Goal: Task Accomplishment & Management: Complete application form

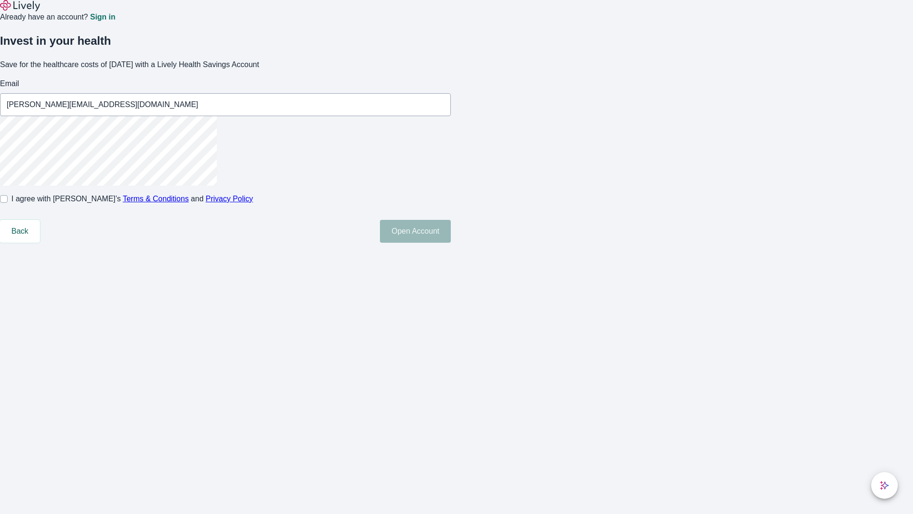
click at [8, 203] on input "I agree with Lively’s Terms & Conditions and Privacy Policy" at bounding box center [4, 199] width 8 height 8
checkbox input "true"
click at [451, 243] on button "Open Account" at bounding box center [415, 231] width 71 height 23
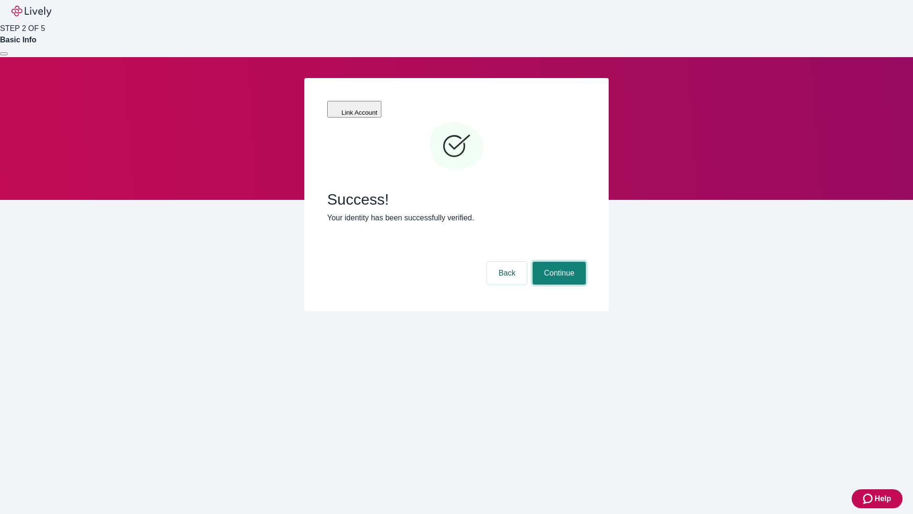
click at [558, 262] on button "Continue" at bounding box center [559, 273] width 53 height 23
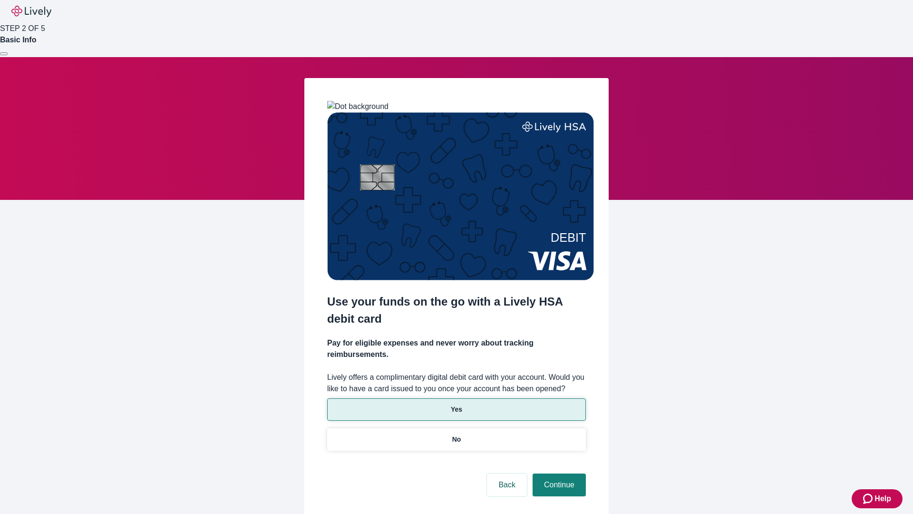
click at [456, 404] on p "Yes" at bounding box center [456, 409] width 11 height 10
click at [558, 473] on button "Continue" at bounding box center [559, 484] width 53 height 23
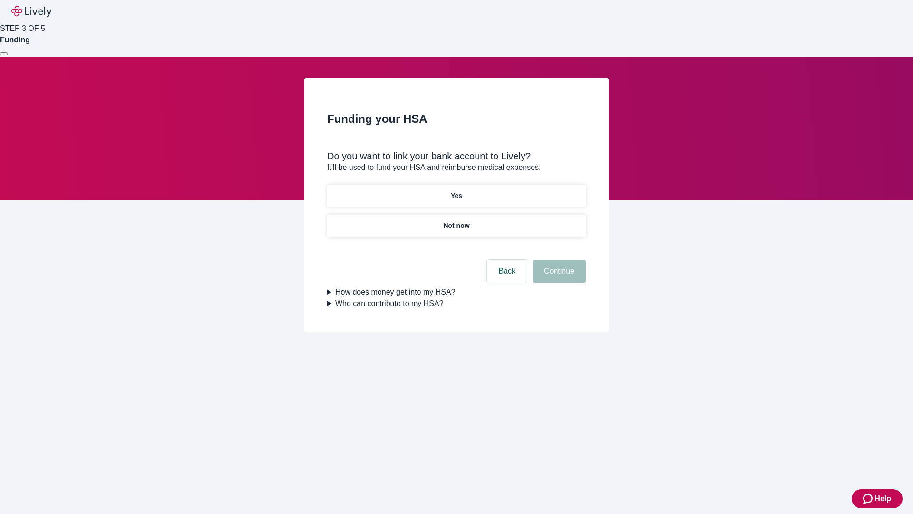
click at [456, 191] on p "Yes" at bounding box center [456, 196] width 11 height 10
click at [558, 260] on button "Continue" at bounding box center [559, 271] width 53 height 23
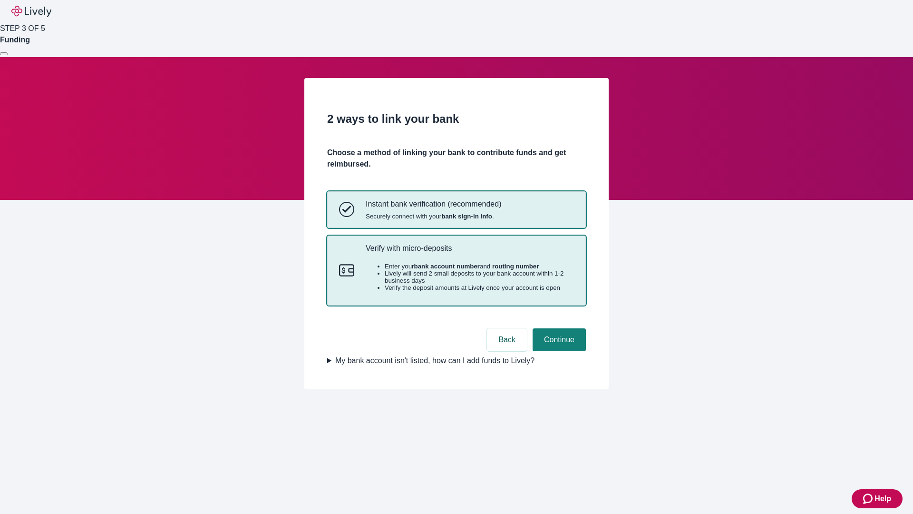
click at [470, 253] on p "Verify with micro-deposits" at bounding box center [470, 248] width 208 height 9
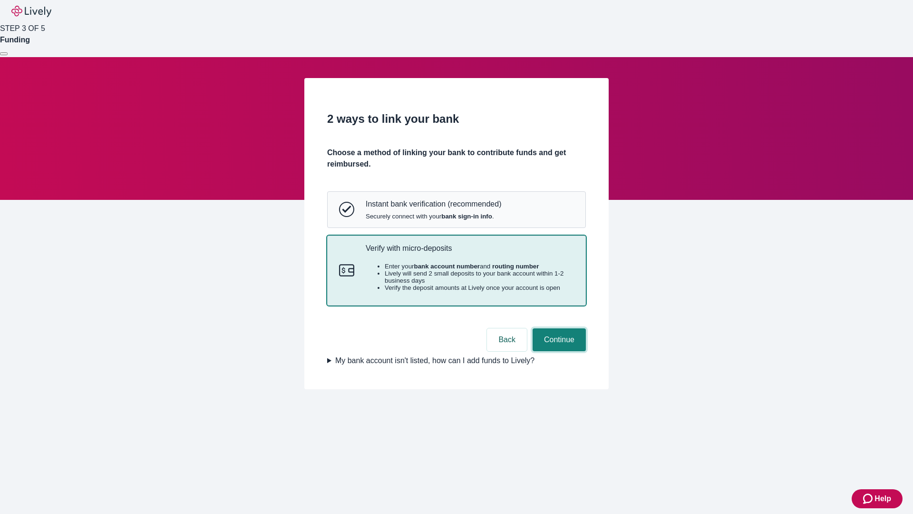
click at [558, 351] on button "Continue" at bounding box center [559, 339] width 53 height 23
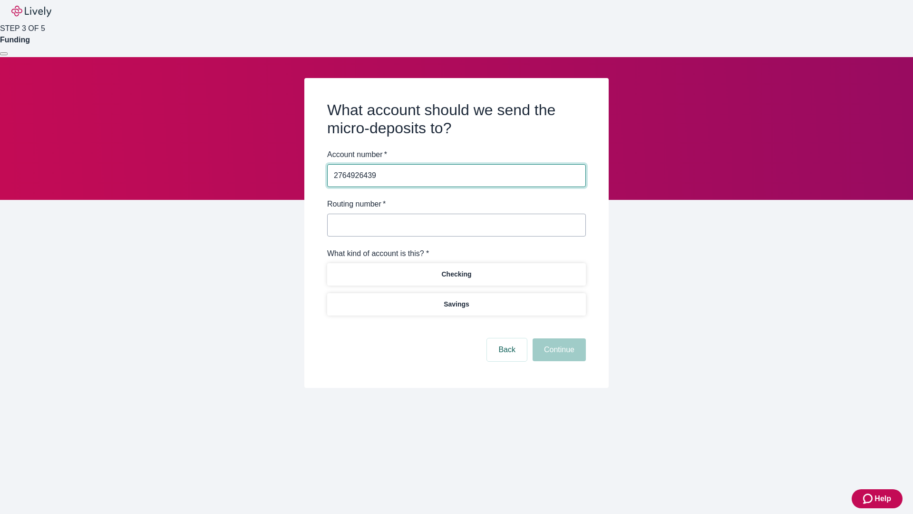
type input "2764926439"
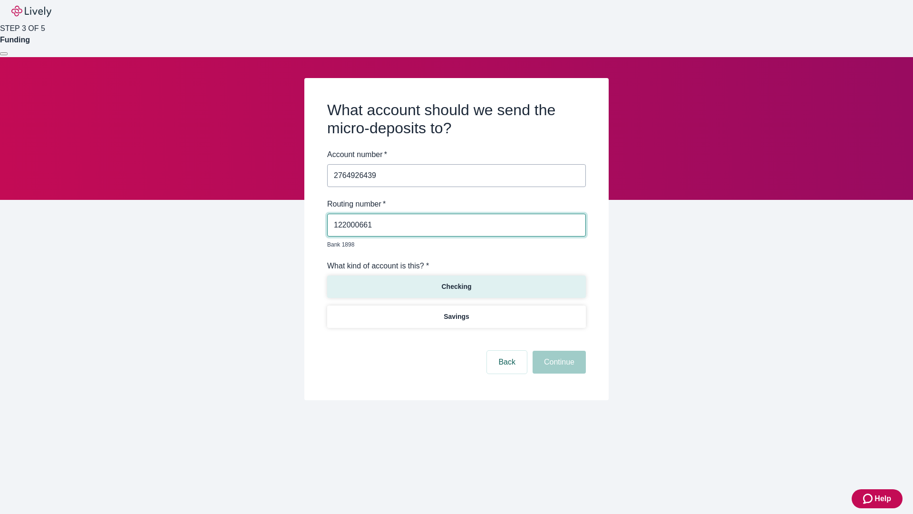
type input "122000661"
click at [456, 282] on p "Checking" at bounding box center [456, 287] width 30 height 10
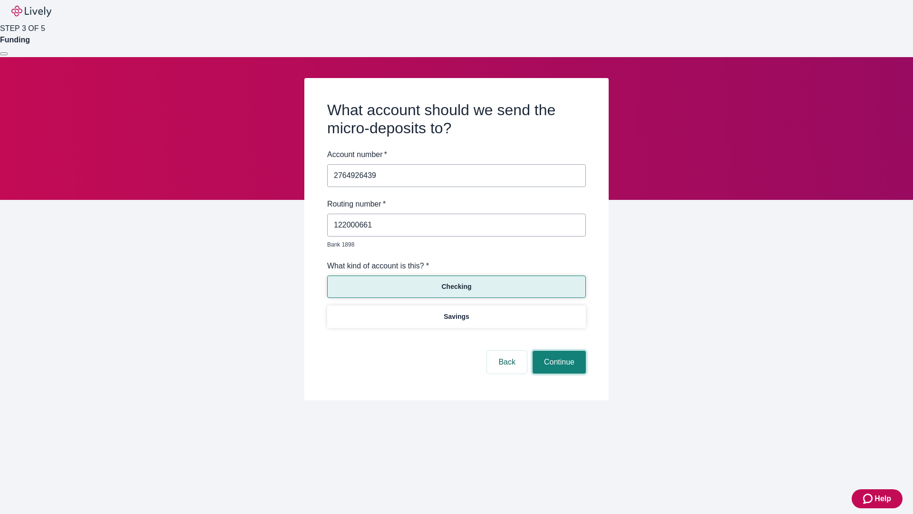
click at [558, 351] on button "Continue" at bounding box center [559, 362] width 53 height 23
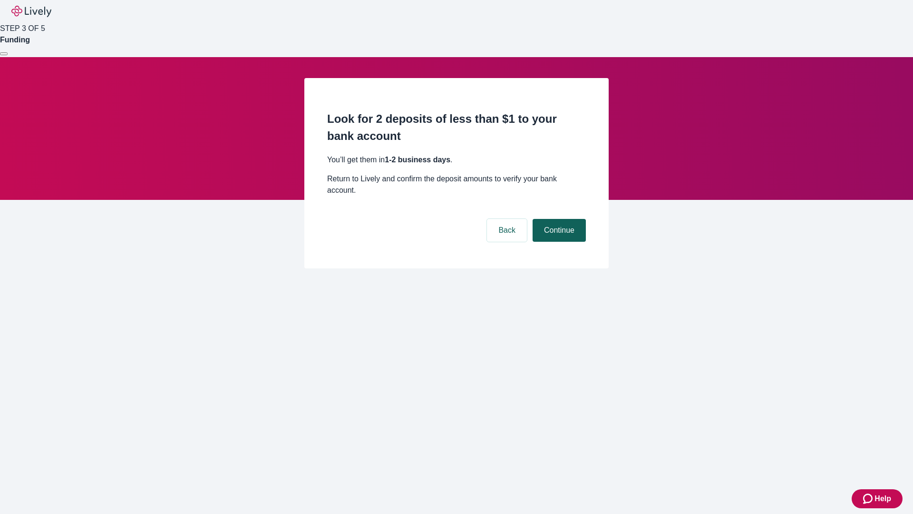
click at [558, 219] on button "Continue" at bounding box center [559, 230] width 53 height 23
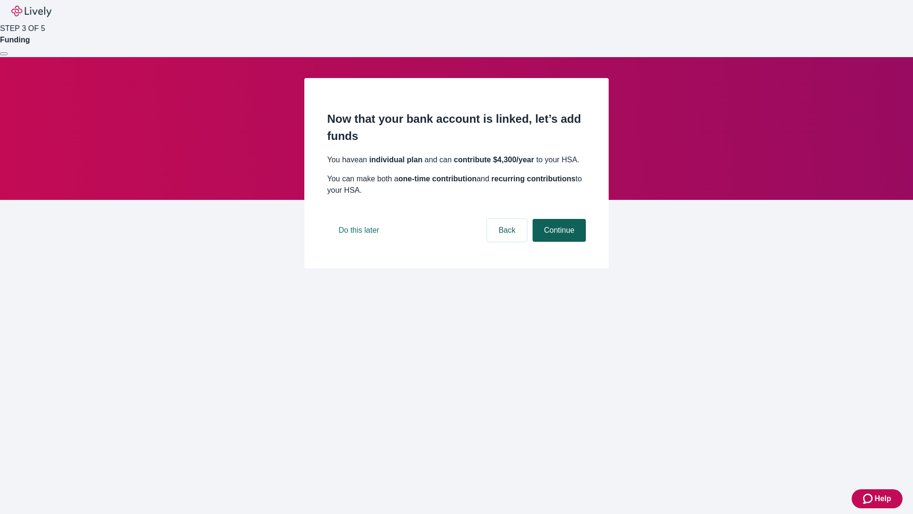
click at [558, 242] on button "Continue" at bounding box center [559, 230] width 53 height 23
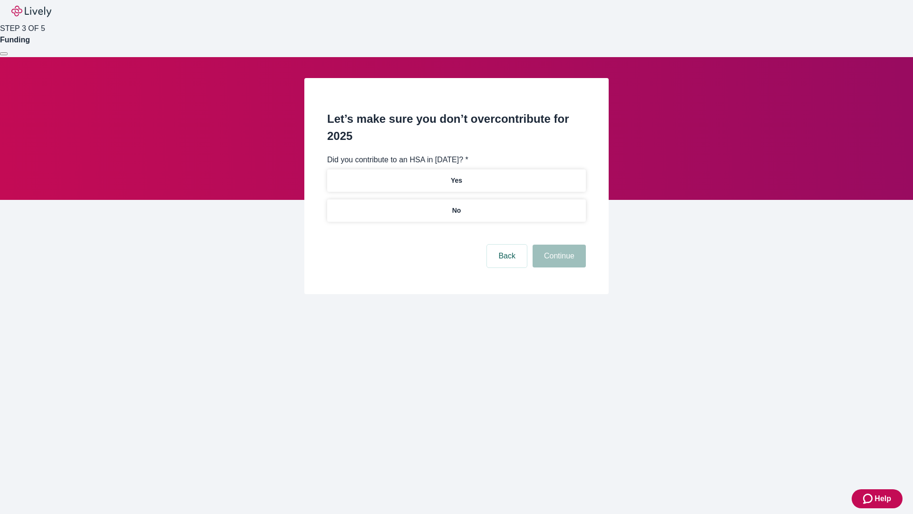
click at [456, 205] on p "No" at bounding box center [456, 210] width 9 height 10
click at [558, 245] on button "Continue" at bounding box center [559, 256] width 53 height 23
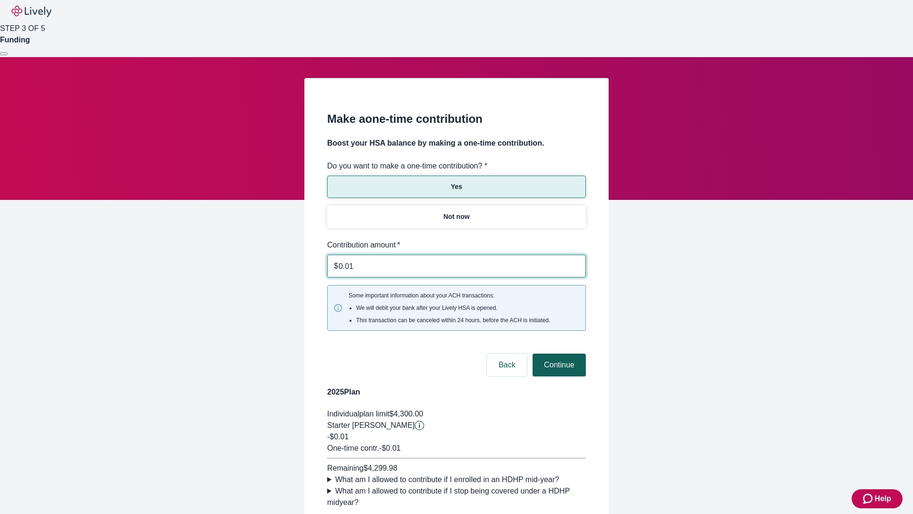
type input "0.01"
click at [558, 353] on button "Continue" at bounding box center [559, 364] width 53 height 23
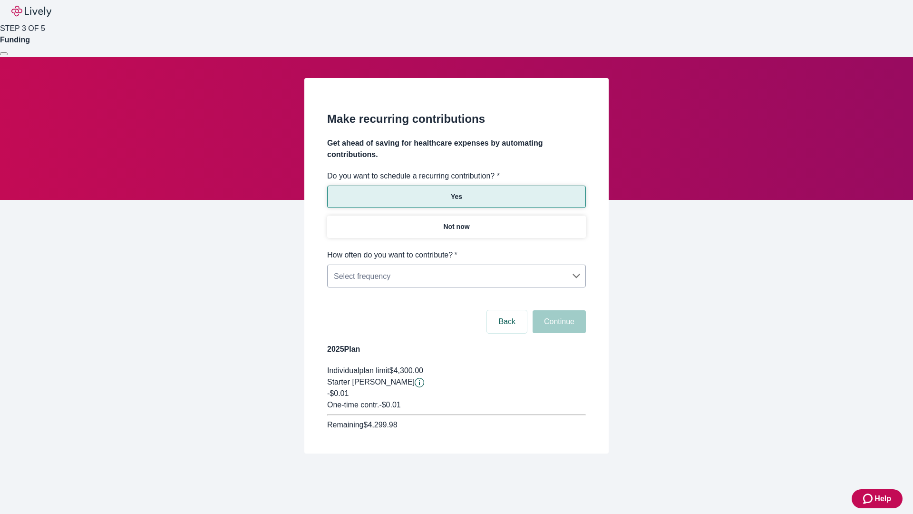
click at [456, 249] on body "Help STEP 3 OF 5 Funding Make recurring contributions Get ahead of saving for h…" at bounding box center [456, 249] width 913 height 499
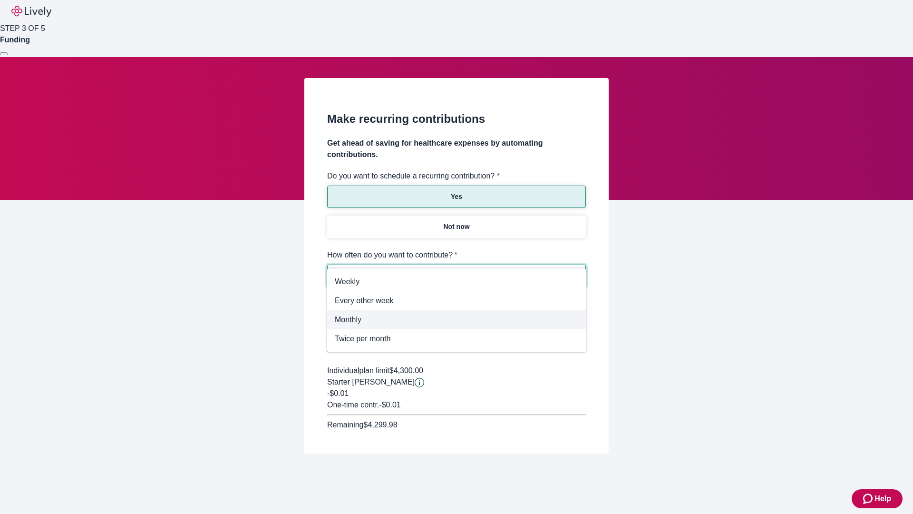
click at [457, 320] on span "Monthly" at bounding box center [457, 319] width 244 height 11
type input "Monthly"
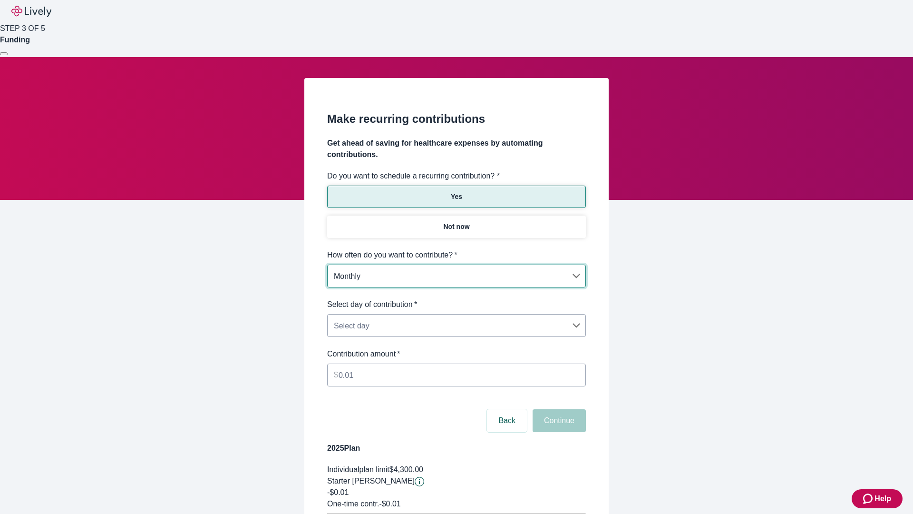
click at [456, 299] on body "Help STEP 3 OF 5 Funding Make recurring contributions Get ahead of saving for h…" at bounding box center [456, 299] width 913 height 598
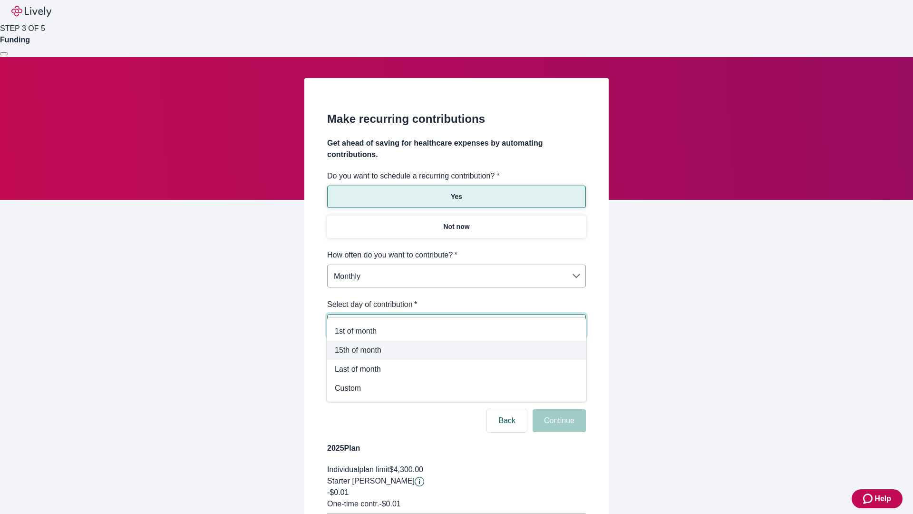
click at [457, 350] on span "15th of month" at bounding box center [457, 349] width 244 height 11
type input "Monthly15th"
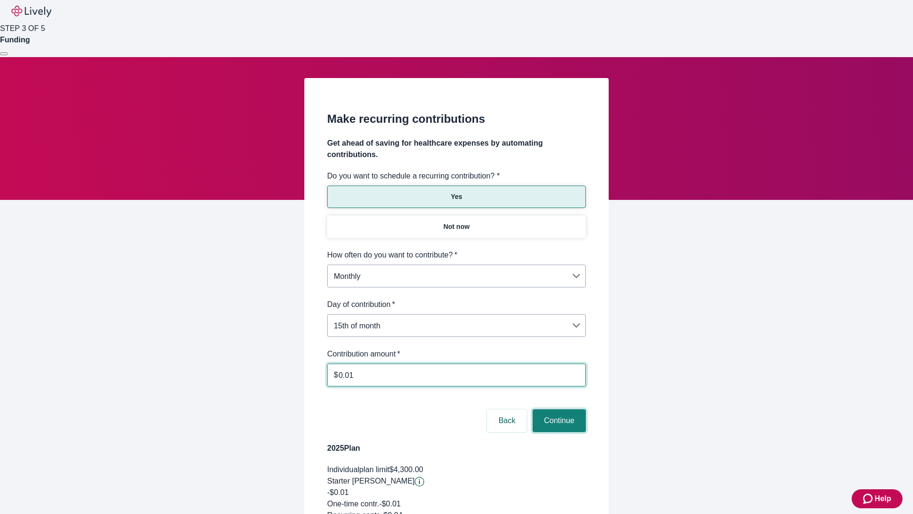
click at [558, 409] on button "Continue" at bounding box center [559, 420] width 53 height 23
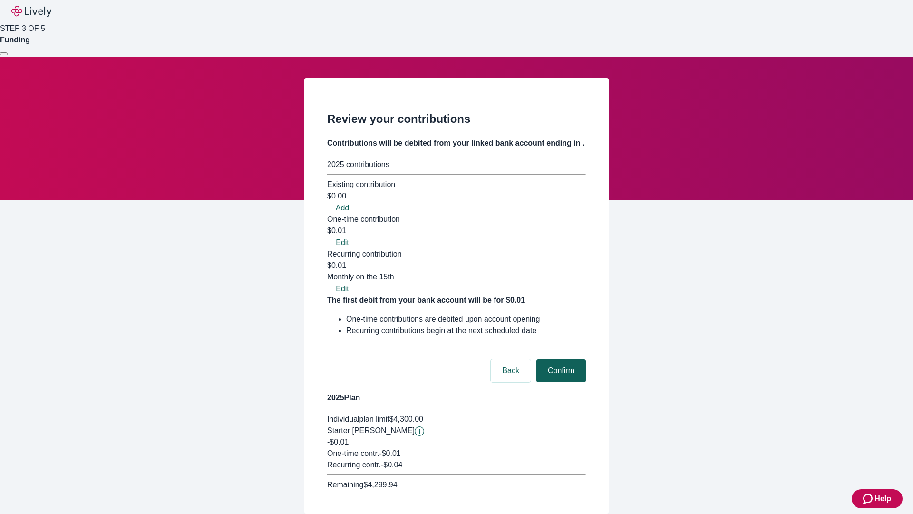
click at [560, 359] on button "Confirm" at bounding box center [561, 370] width 49 height 23
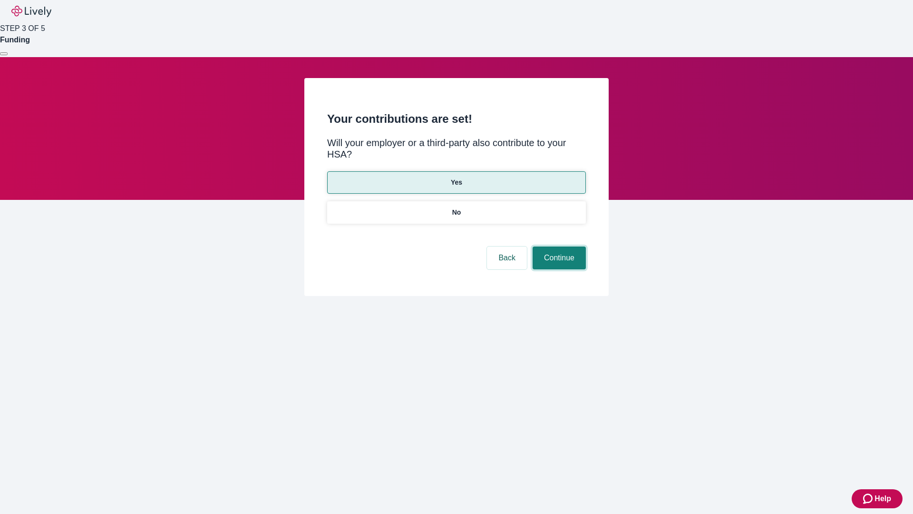
click at [558, 246] on button "Continue" at bounding box center [559, 257] width 53 height 23
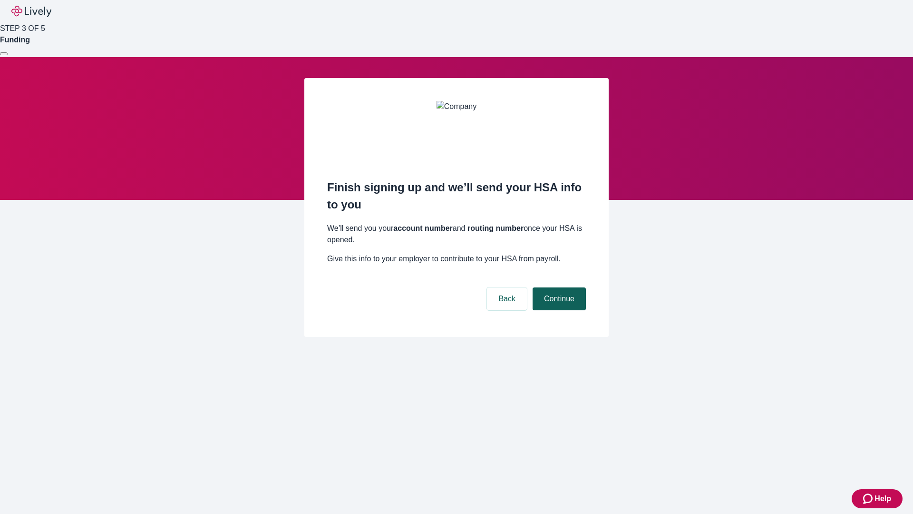
click at [558, 287] on button "Continue" at bounding box center [559, 298] width 53 height 23
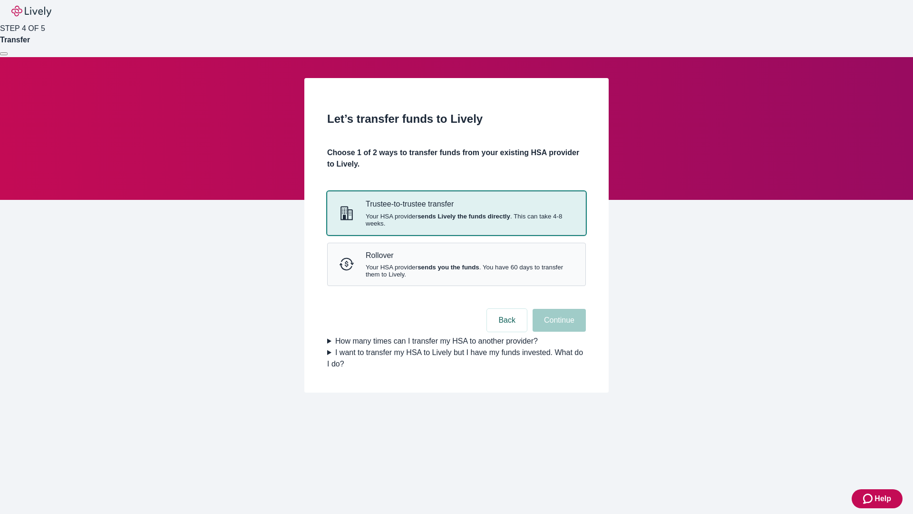
click at [456, 220] on strong "sends Lively the funds directly" at bounding box center [464, 216] width 93 height 7
click at [558, 332] on button "Continue" at bounding box center [559, 320] width 53 height 23
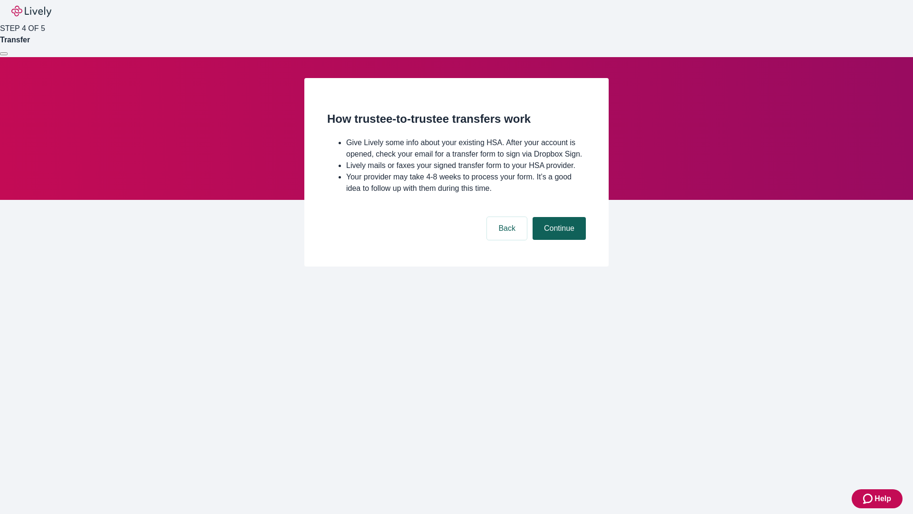
click at [558, 240] on button "Continue" at bounding box center [559, 228] width 53 height 23
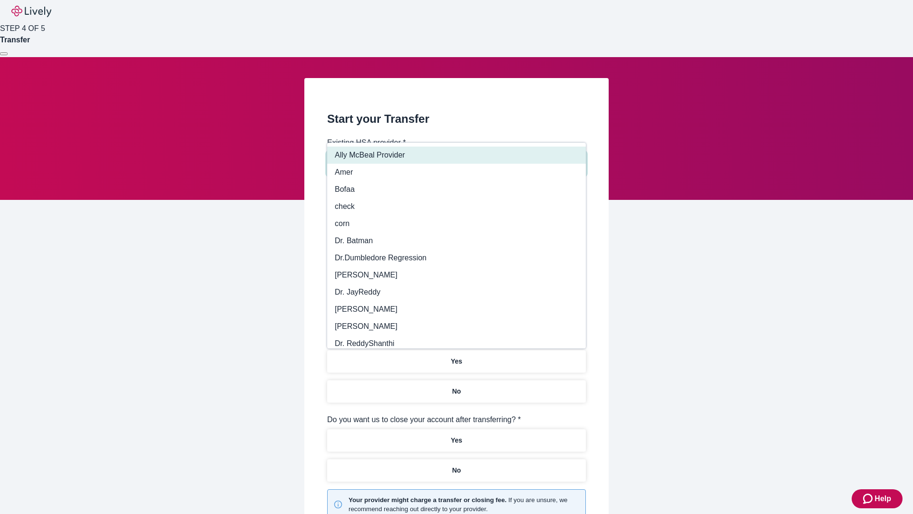
type input "Other"
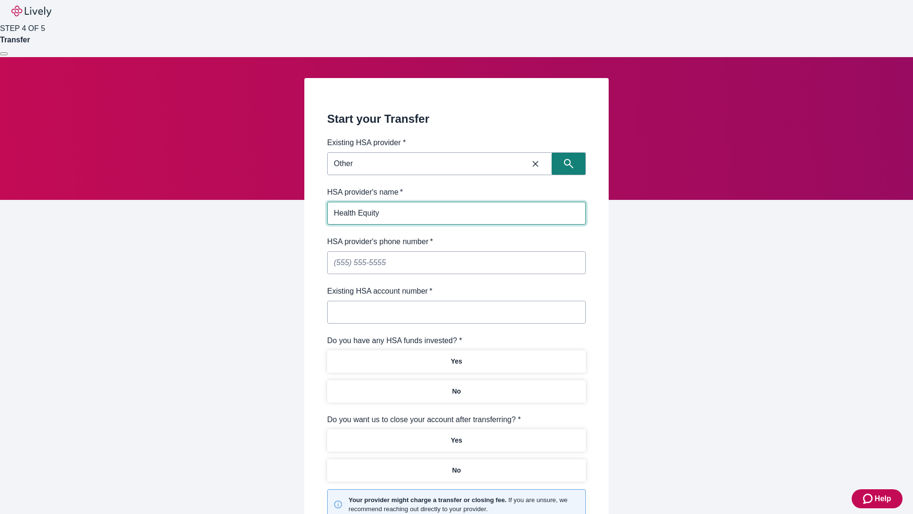
type input "Health Equity"
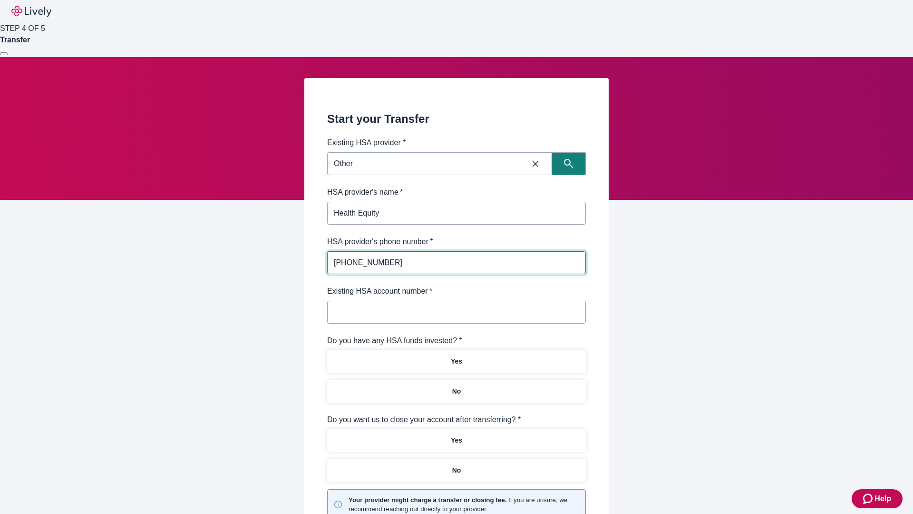
type input "[PHONE_NUMBER]"
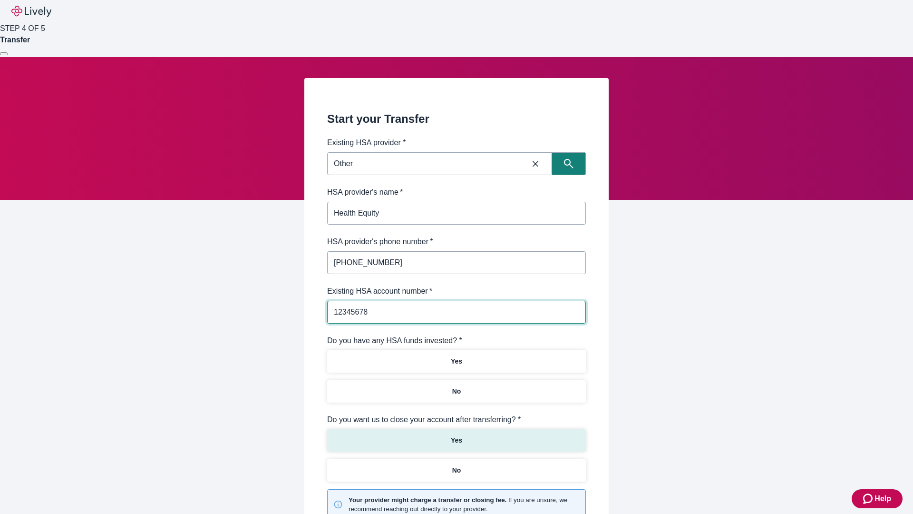
type input "12345678"
click at [456, 386] on p "No" at bounding box center [456, 391] width 9 height 10
click at [456, 435] on p "Yes" at bounding box center [456, 440] width 11 height 10
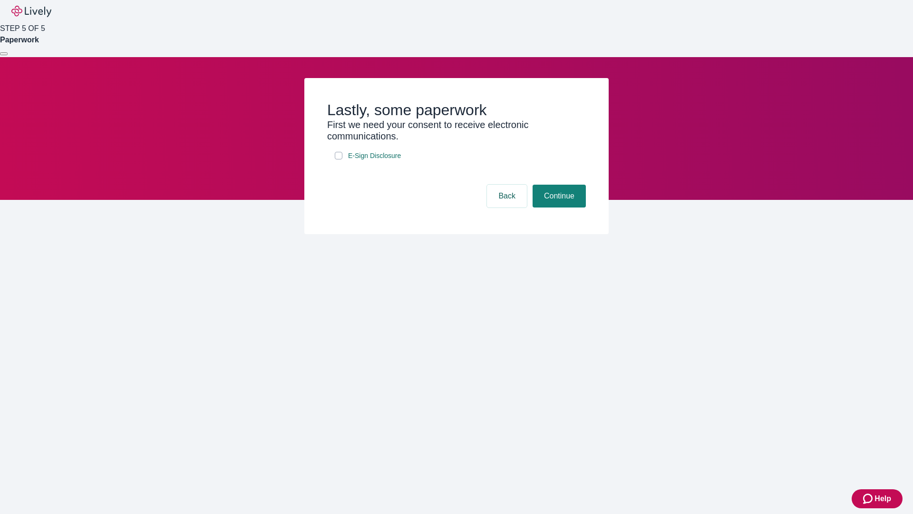
click at [339, 159] on input "E-Sign Disclosure" at bounding box center [339, 156] width 8 height 8
checkbox input "true"
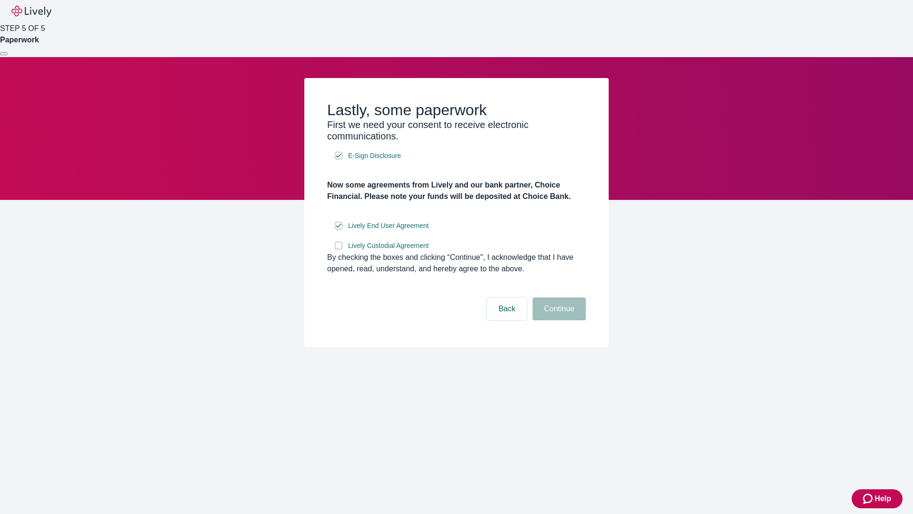
click at [339, 249] on input "Lively Custodial Agreement" at bounding box center [339, 246] width 8 height 8
checkbox input "true"
click at [558, 320] on button "Continue" at bounding box center [559, 308] width 53 height 23
